Goal: Task Accomplishment & Management: Complete application form

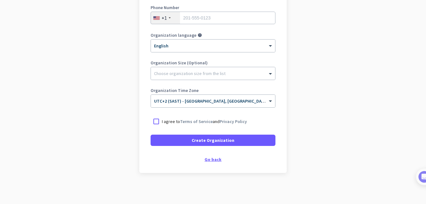
scroll to position [118, 0]
click at [216, 159] on div "Go back" at bounding box center [212, 159] width 125 height 4
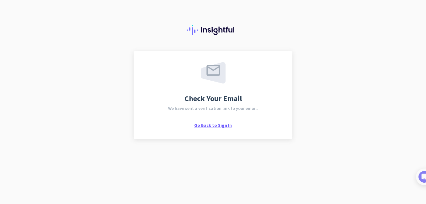
click at [221, 125] on span "Go Back to Sign In" at bounding box center [213, 125] width 38 height 6
click at [221, 126] on span "Go Back to Sign In" at bounding box center [213, 125] width 38 height 6
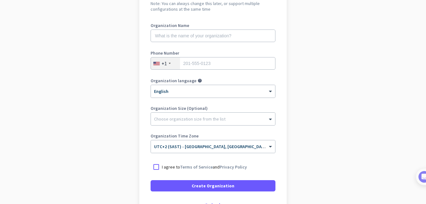
scroll to position [72, 0]
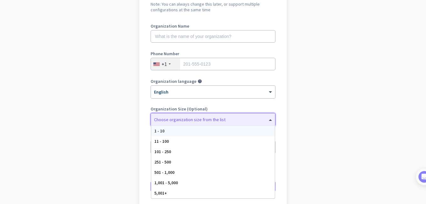
click at [240, 119] on div at bounding box center [213, 118] width 124 height 6
click at [229, 132] on div "1 - 10" at bounding box center [212, 131] width 123 height 10
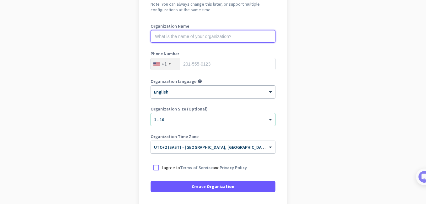
click at [209, 39] on input "text" at bounding box center [212, 36] width 125 height 13
click at [209, 38] on input "text" at bounding box center [212, 36] width 125 height 13
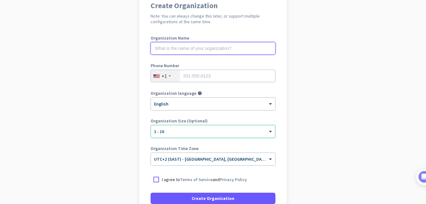
scroll to position [62, 0]
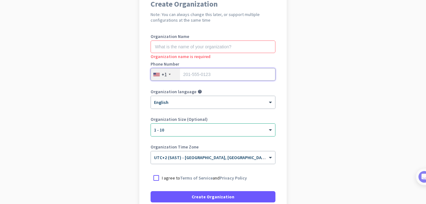
click at [206, 73] on input "tel" at bounding box center [212, 74] width 125 height 13
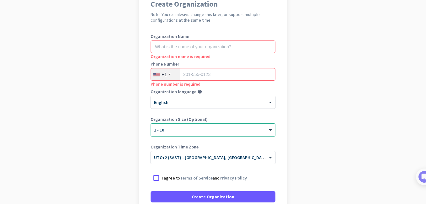
click at [169, 73] on div "+1" at bounding box center [165, 74] width 29 height 12
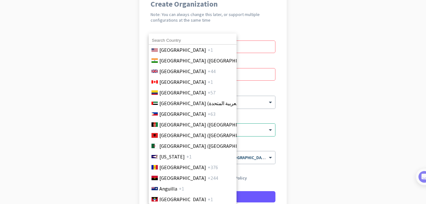
click at [165, 75] on span "United Kingdom" at bounding box center [182, 71] width 47 height 8
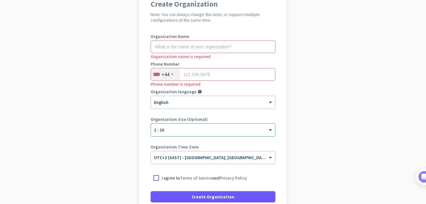
click at [167, 76] on div "+44" at bounding box center [165, 74] width 29 height 12
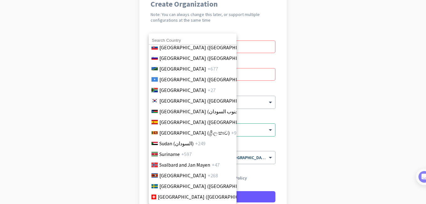
scroll to position [2156, 0]
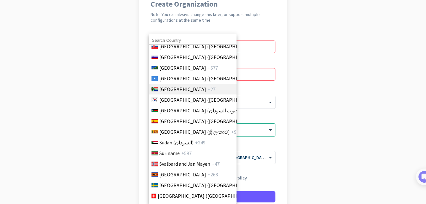
click at [177, 90] on span "South Africa" at bounding box center [182, 89] width 47 height 8
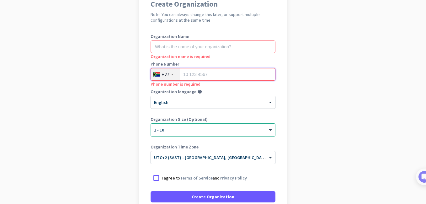
click at [195, 74] on input "tel" at bounding box center [212, 74] width 125 height 13
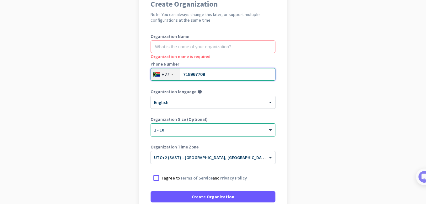
type input "718967709"
click at [204, 48] on input "text" at bounding box center [212, 46] width 125 height 13
click at [209, 46] on input "text" at bounding box center [212, 46] width 125 height 13
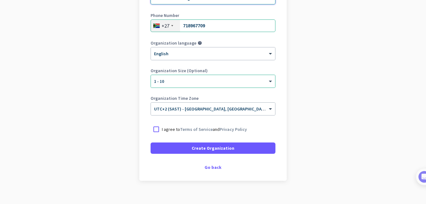
scroll to position [118, 0]
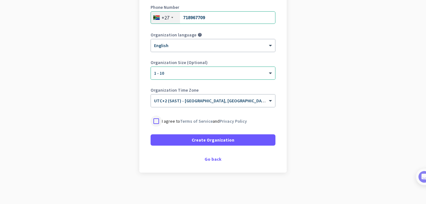
type input "Adomah Holdings"
click at [153, 118] on div at bounding box center [155, 120] width 11 height 11
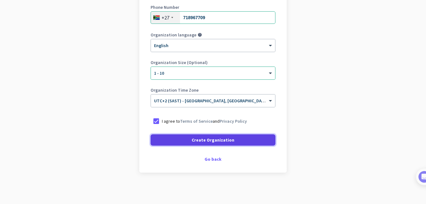
click at [186, 143] on span at bounding box center [212, 139] width 125 height 15
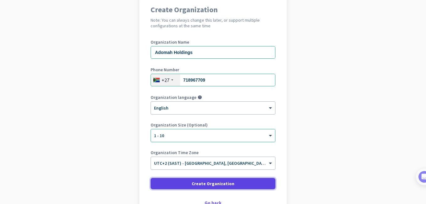
scroll to position [39, 0]
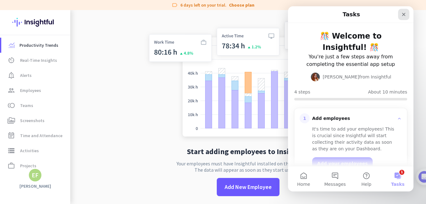
click at [403, 12] on icon "Close" at bounding box center [403, 14] width 5 height 5
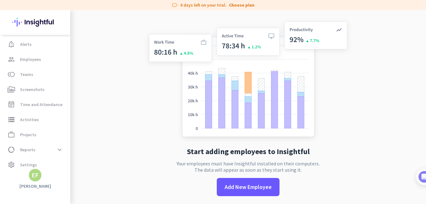
scroll to position [37, 0]
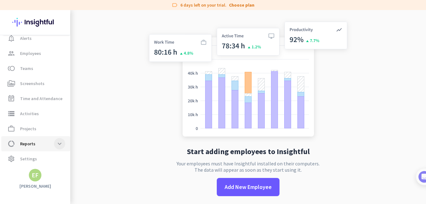
click at [59, 142] on span at bounding box center [59, 143] width 11 height 11
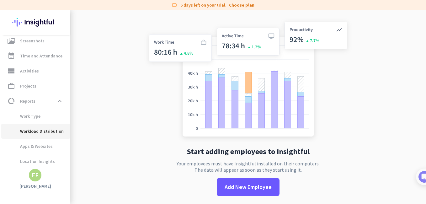
scroll to position [97, 0]
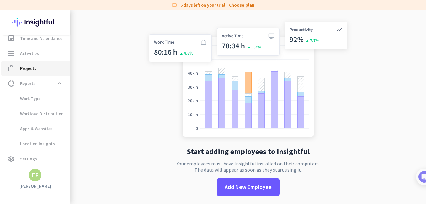
click at [42, 70] on span "work_outline Projects" at bounding box center [35, 69] width 59 height 8
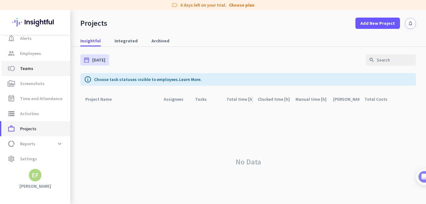
click at [18, 70] on ul "Productivity Trends av_timer Real-Time Insights notification_important Alerts g…" at bounding box center [35, 83] width 70 height 165
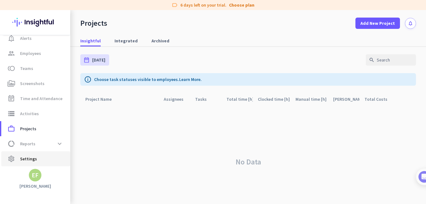
click at [27, 164] on link "settings Settings" at bounding box center [35, 158] width 69 height 15
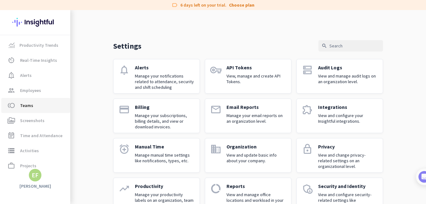
click at [34, 109] on link "toll Teams" at bounding box center [35, 105] width 69 height 15
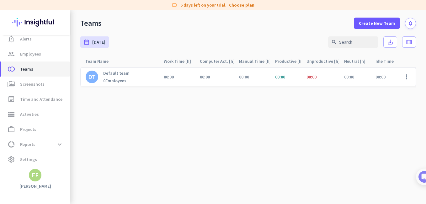
scroll to position [37, 0]
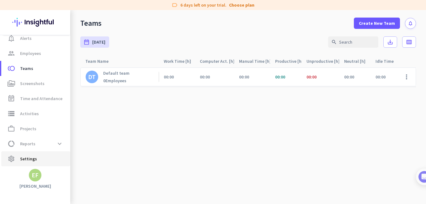
click at [34, 162] on span "Settings" at bounding box center [28, 159] width 17 height 8
